Goal: Information Seeking & Learning: Learn about a topic

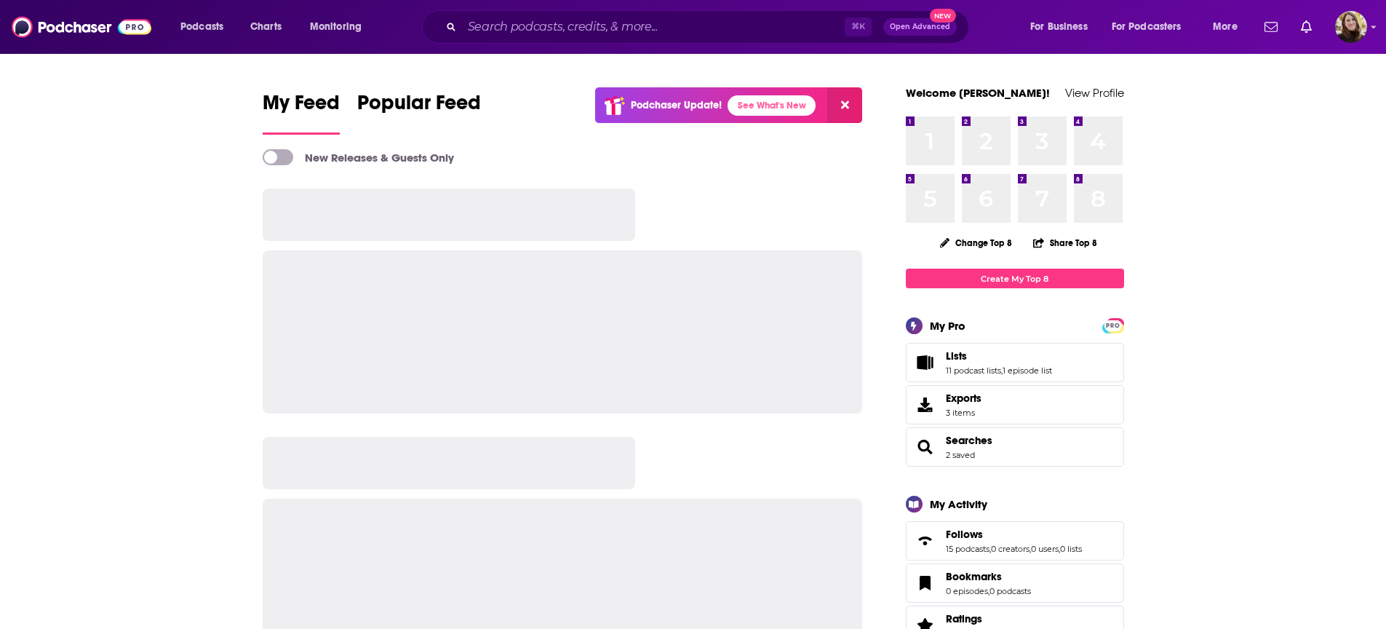
drag, startPoint x: 719, startPoint y: 41, endPoint x: 719, endPoint y: 31, distance: 9.5
click at [720, 40] on div "⌘ K Open Advanced New" at bounding box center [695, 26] width 547 height 33
click at [719, 31] on input "Search podcasts, credits, & more..." at bounding box center [653, 26] width 383 height 23
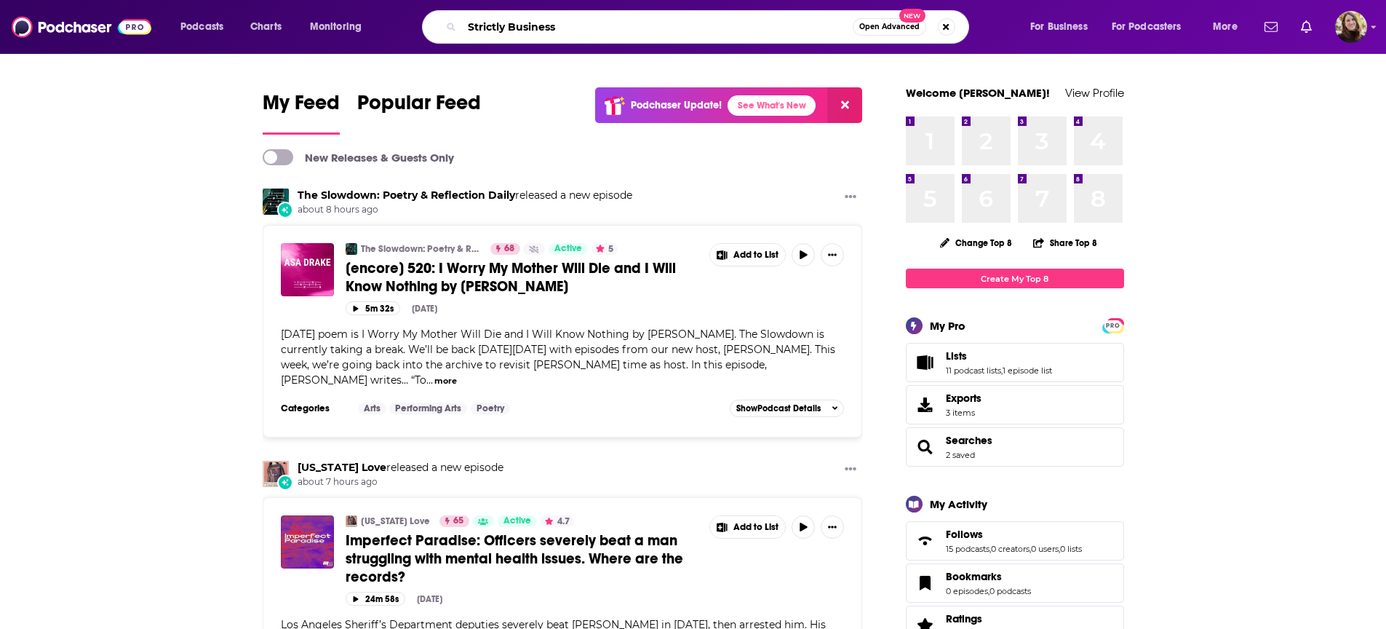
type input "Strictly Business"
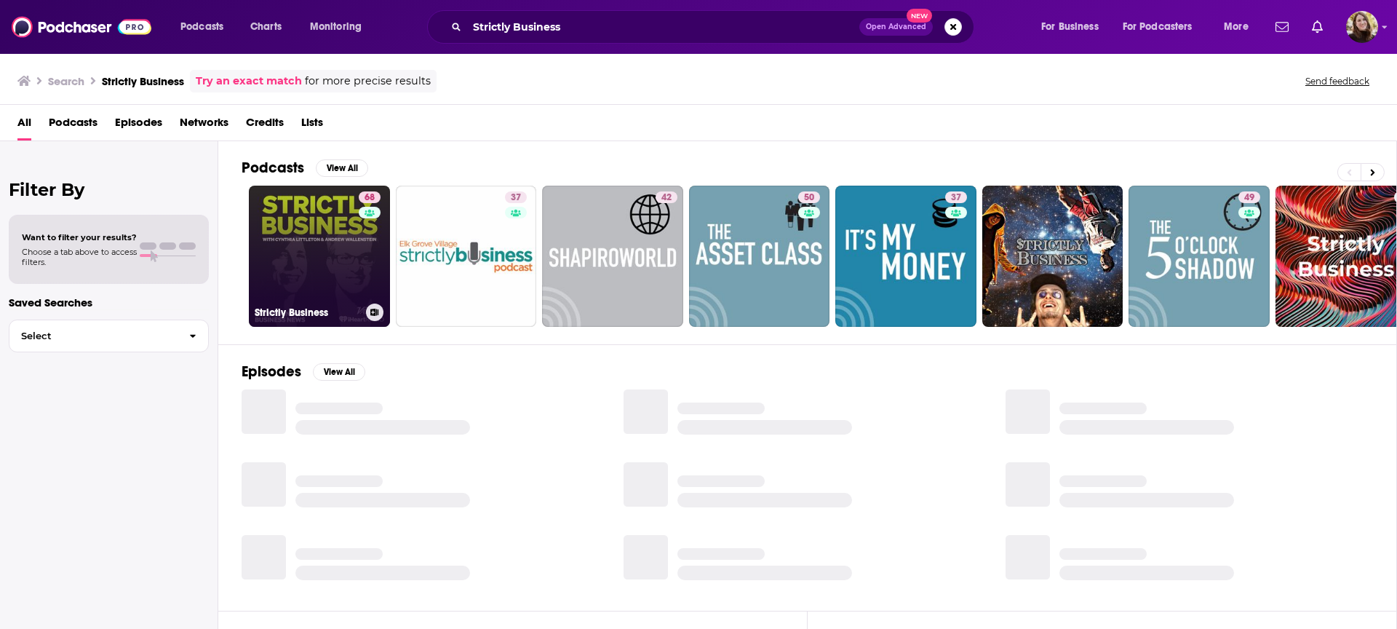
click at [330, 251] on link "68 Strictly Business" at bounding box center [319, 256] width 141 height 141
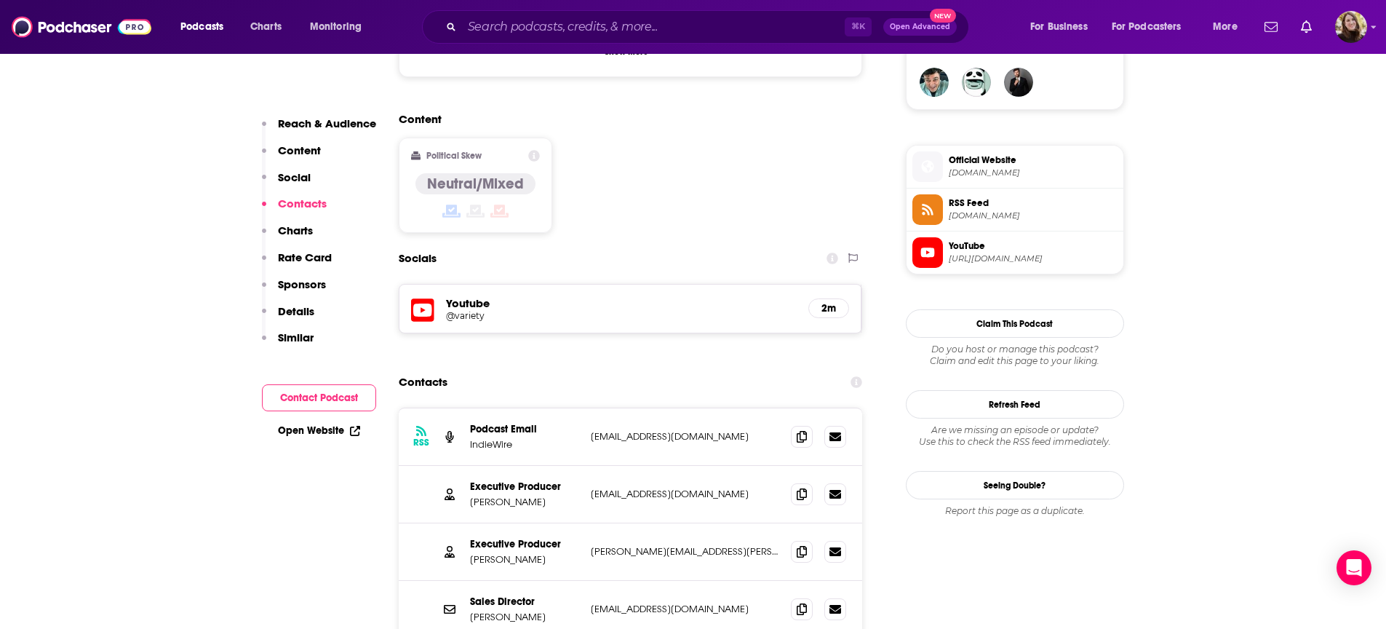
scroll to position [985, 0]
